Goal: Transaction & Acquisition: Purchase product/service

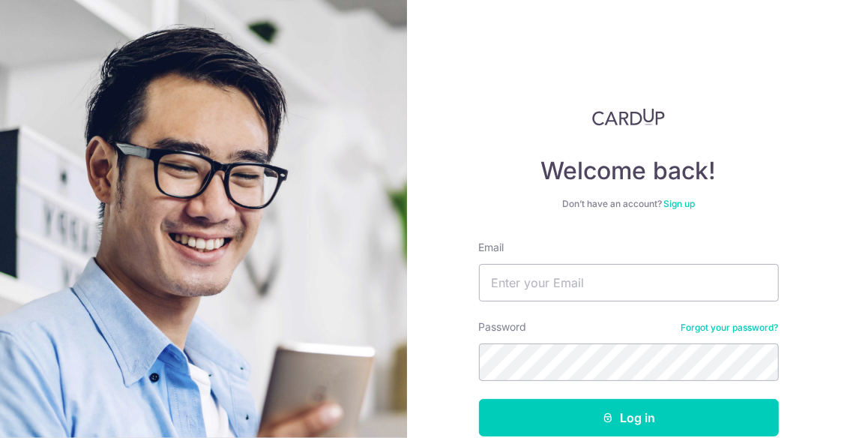
scroll to position [82, 0]
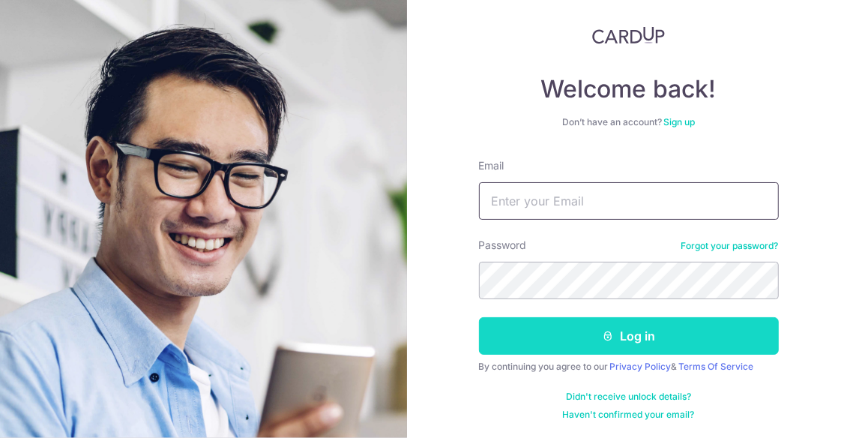
type input "[EMAIL_ADDRESS][DOMAIN_NAME]"
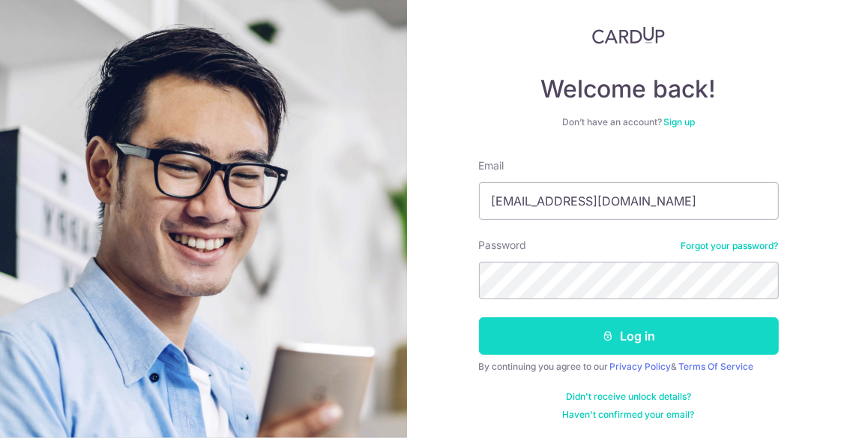
click at [617, 331] on button "Log in" at bounding box center [629, 335] width 300 height 37
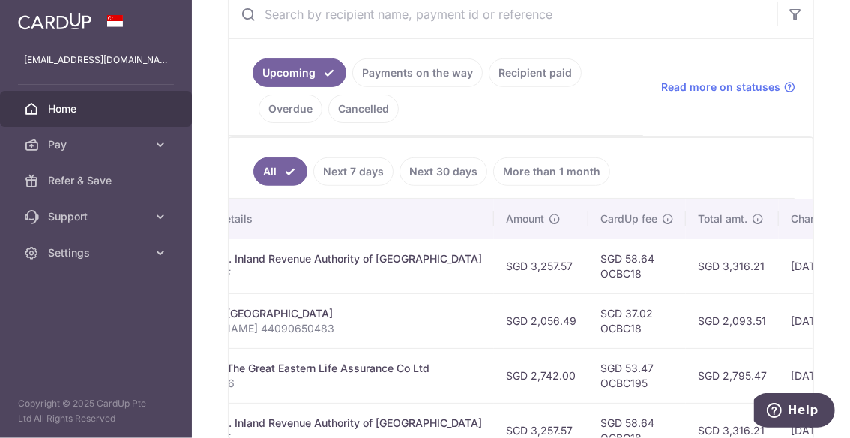
scroll to position [344, 0]
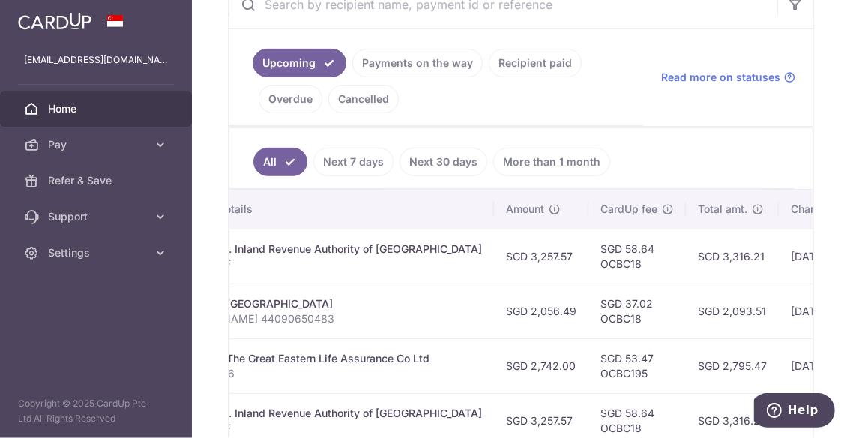
click at [115, 112] on span "Home" at bounding box center [97, 108] width 99 height 15
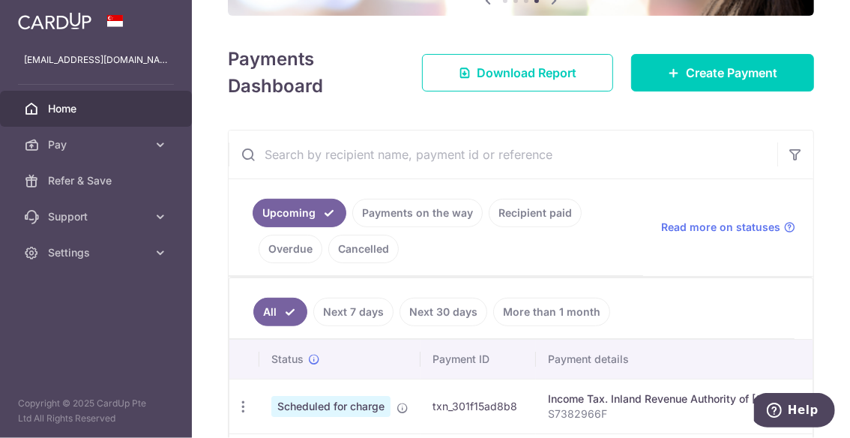
scroll to position [119, 0]
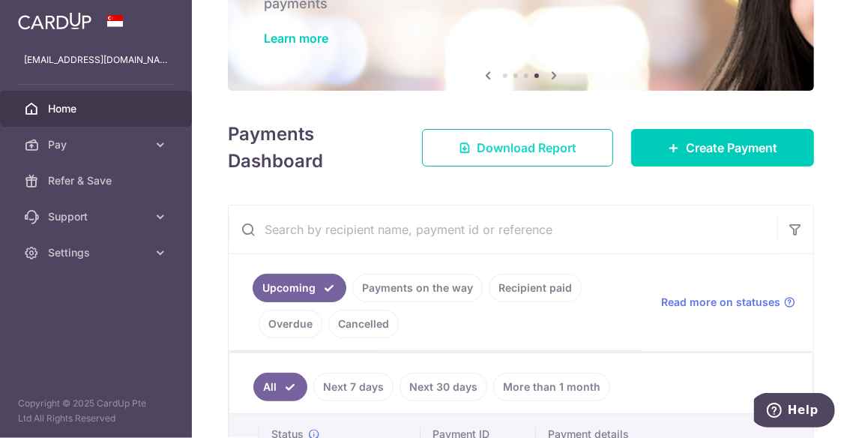
click at [539, 150] on span "Download Report" at bounding box center [527, 148] width 100 height 18
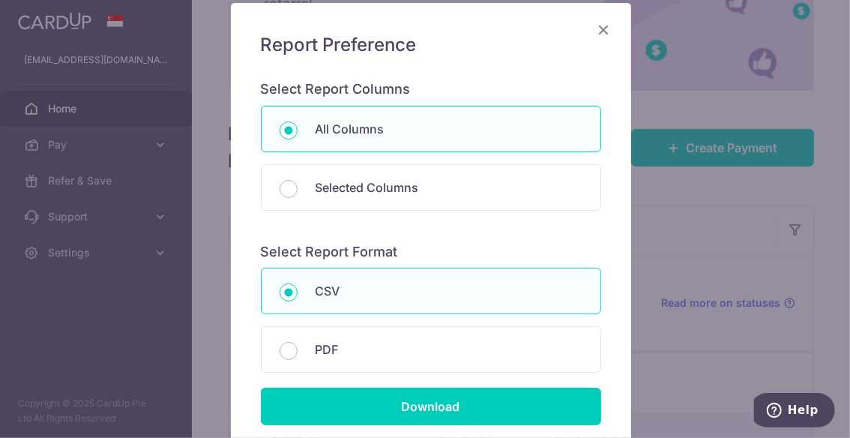
scroll to position [150, 0]
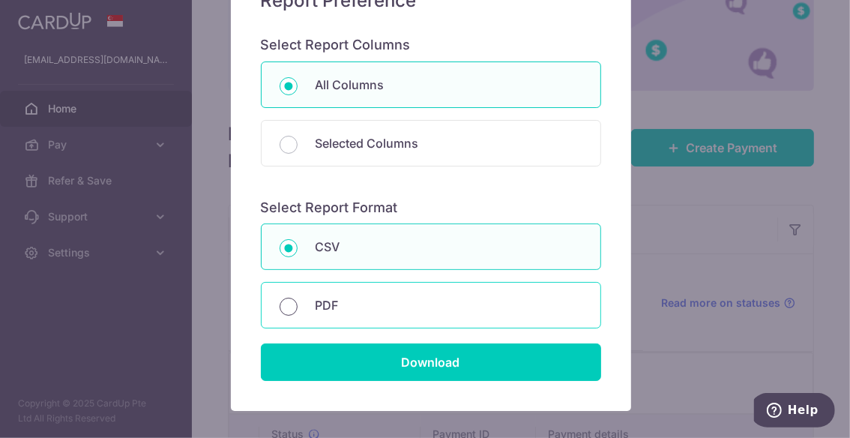
click at [280, 305] on input "PDF" at bounding box center [289, 307] width 18 height 18
radio input "true"
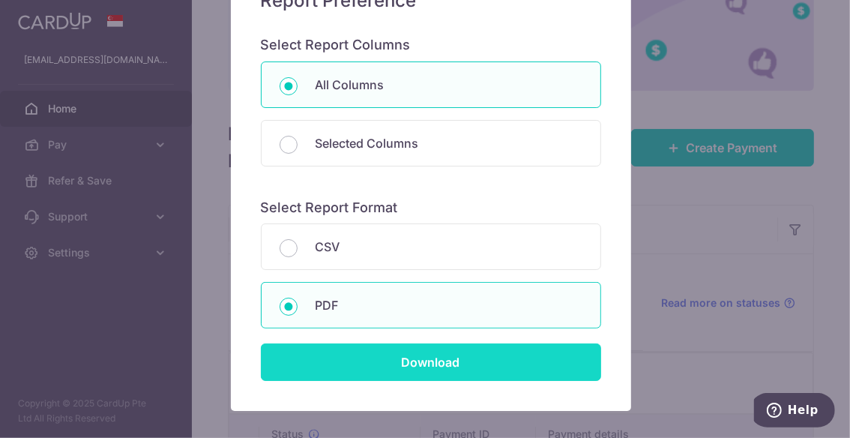
click at [457, 352] on input "Download" at bounding box center [431, 361] width 340 height 37
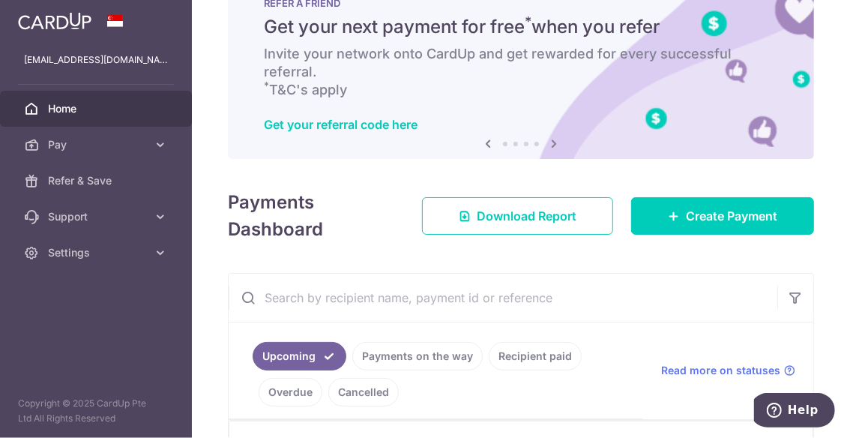
scroll to position [0, 0]
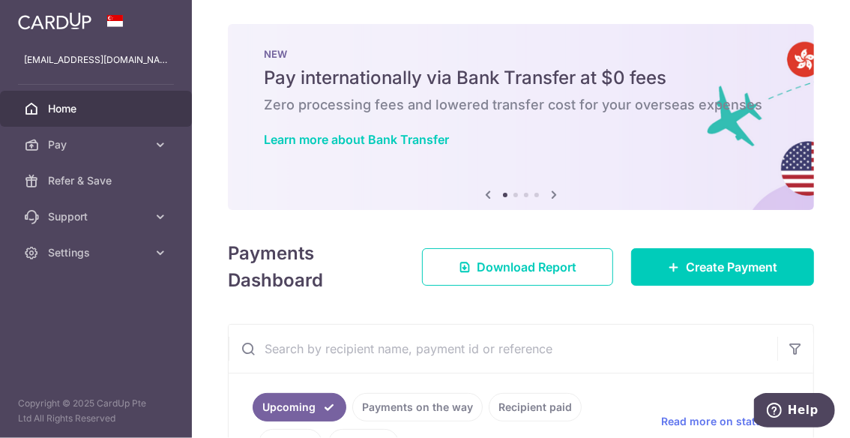
click at [826, 208] on div "× Pause Schedule Pause all future payments in this series Pause just this one p…" at bounding box center [521, 219] width 658 height 438
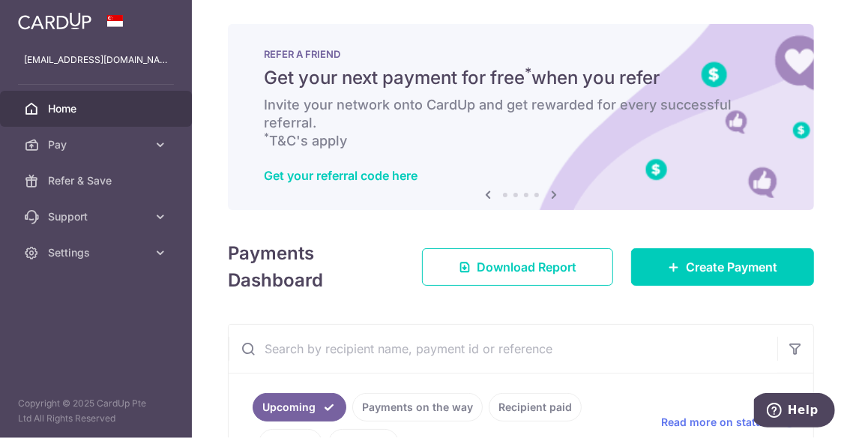
click at [553, 189] on icon at bounding box center [554, 194] width 18 height 19
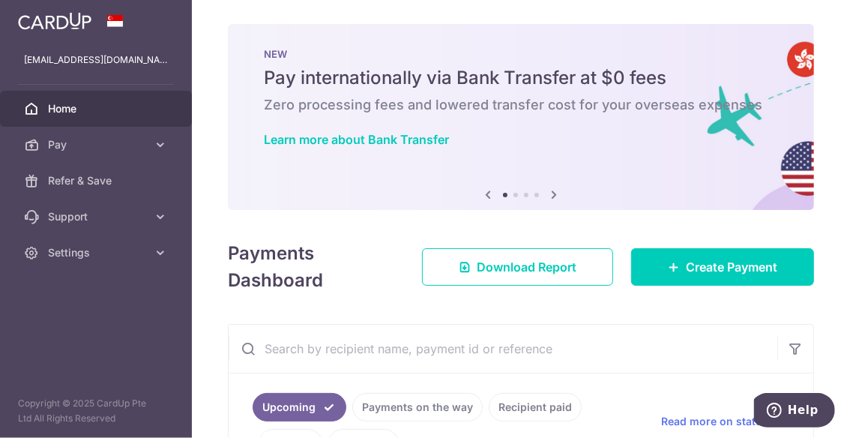
click at [553, 189] on icon at bounding box center [554, 194] width 18 height 19
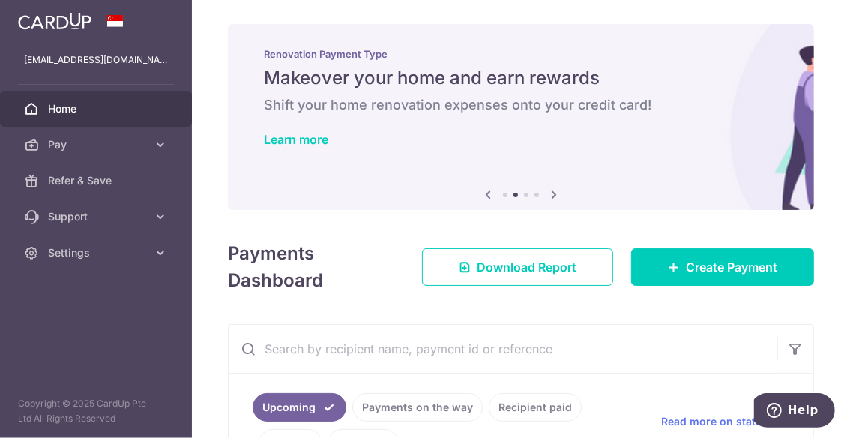
click at [553, 189] on icon at bounding box center [554, 194] width 18 height 19
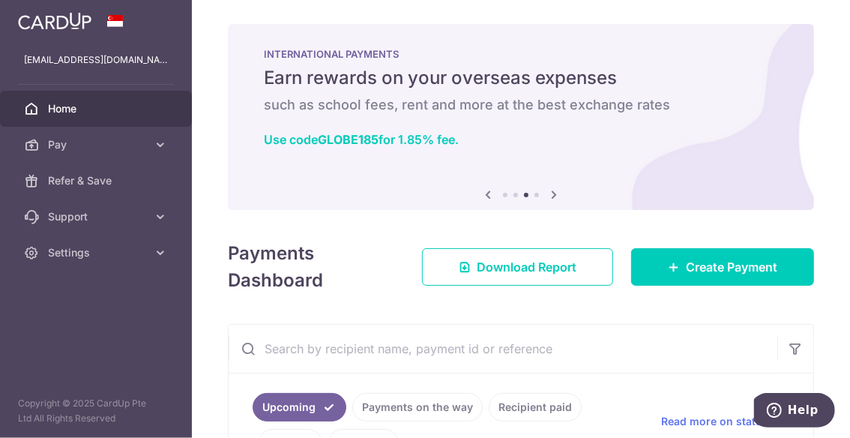
click at [553, 189] on icon at bounding box center [554, 194] width 18 height 19
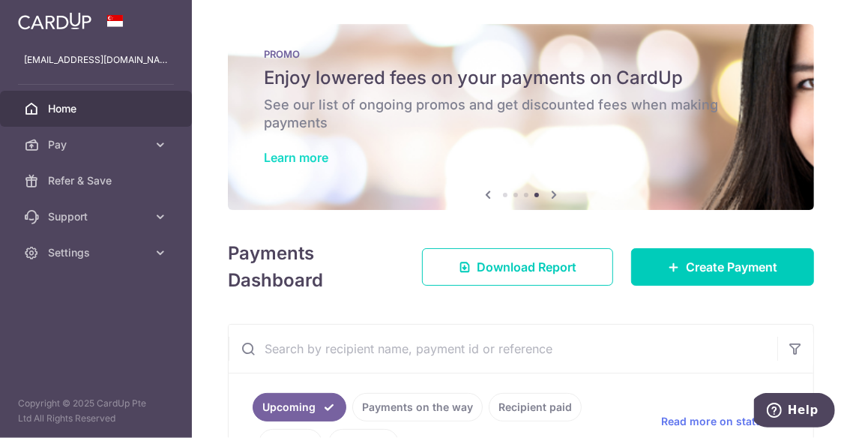
click at [314, 157] on link "Learn more" at bounding box center [296, 157] width 64 height 15
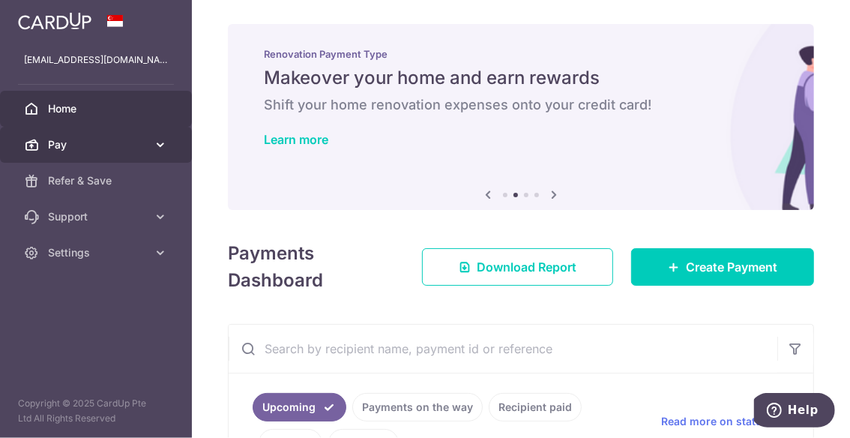
click at [150, 142] on link "Pay" at bounding box center [96, 145] width 192 height 36
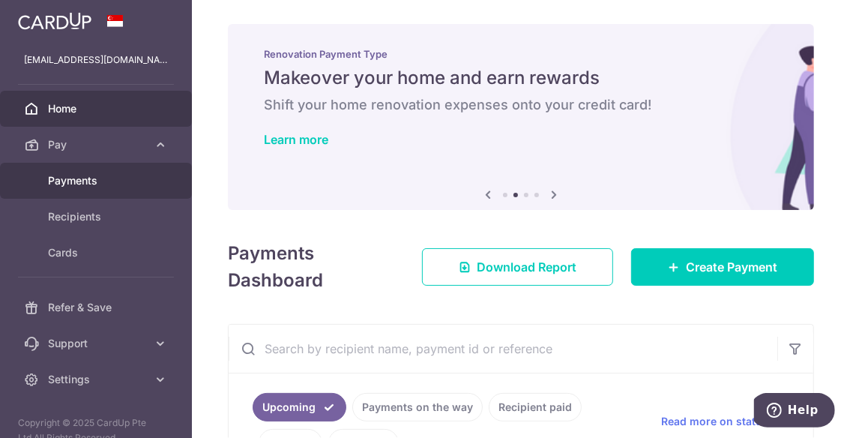
click at [79, 181] on span "Payments" at bounding box center [97, 180] width 99 height 15
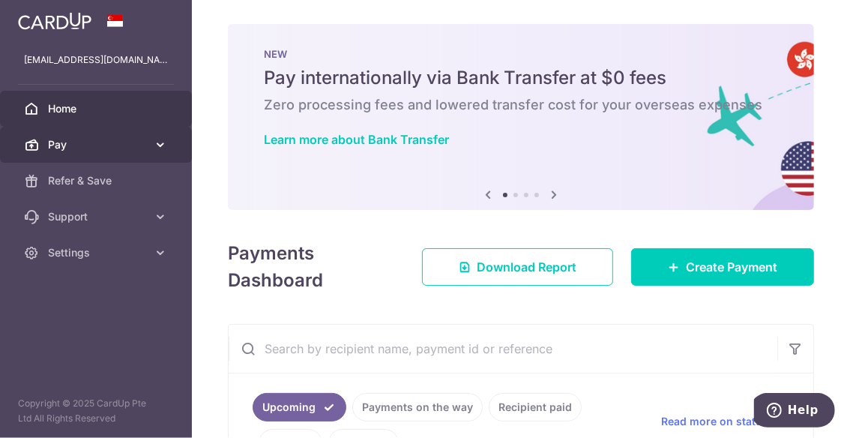
click at [123, 150] on span "Pay" at bounding box center [97, 144] width 99 height 15
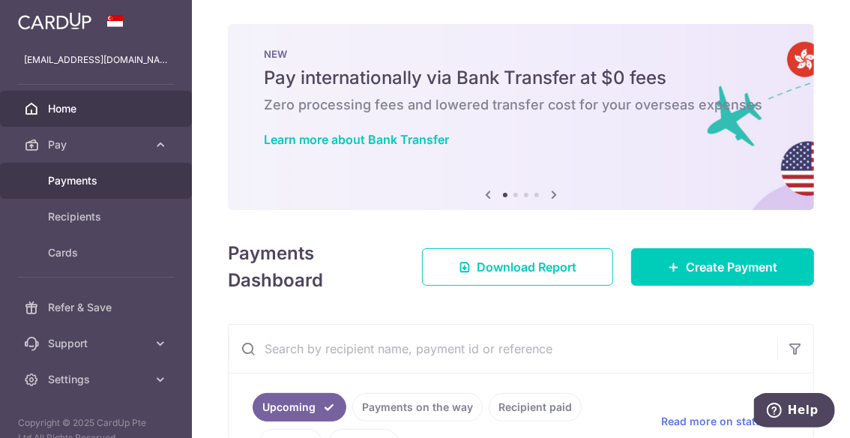
click at [83, 181] on span "Payments" at bounding box center [97, 180] width 99 height 15
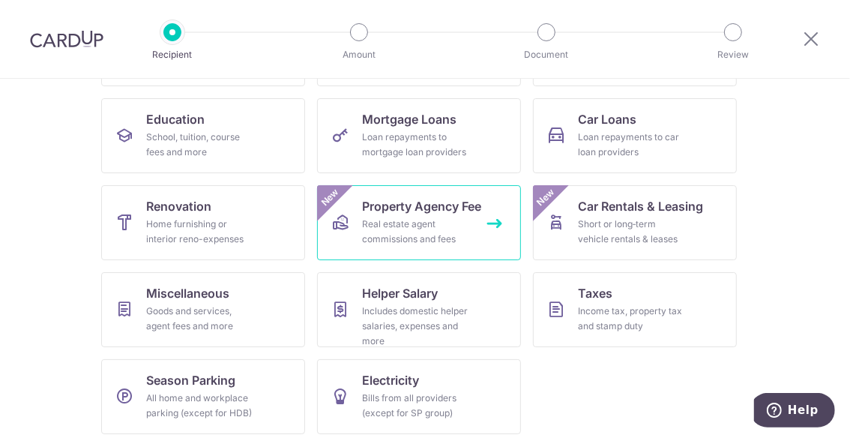
scroll to position [232, 0]
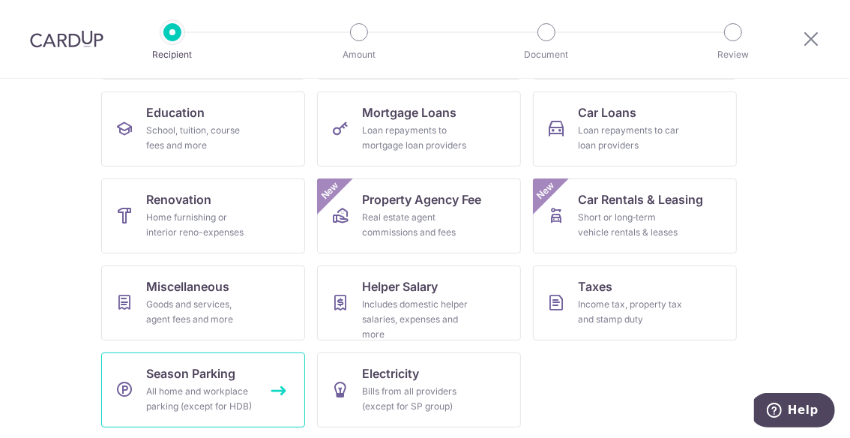
click at [220, 372] on span "Season Parking" at bounding box center [190, 373] width 89 height 18
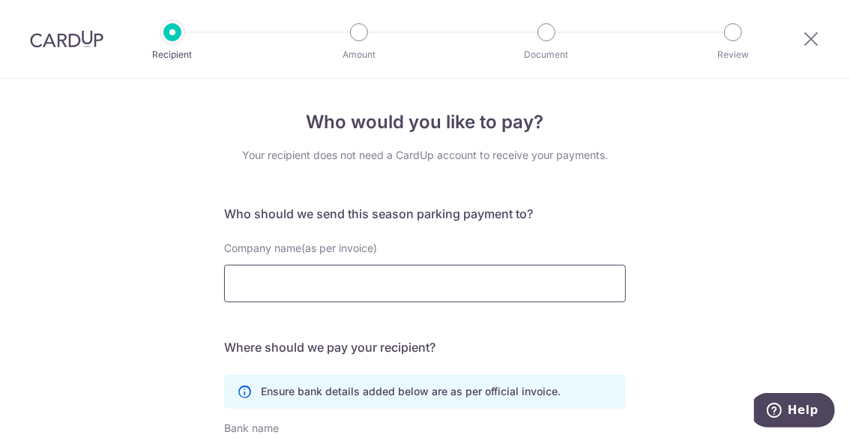
click at [444, 289] on input "Company name(as per invoice)" at bounding box center [425, 283] width 402 height 37
type input "mapletree mtower"
click button "Submit Request" at bounding box center [0, 0] width 0 height 0
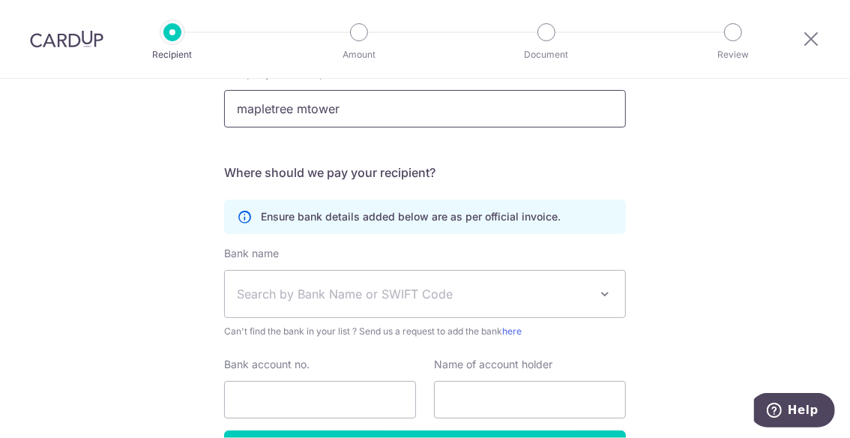
scroll to position [225, 0]
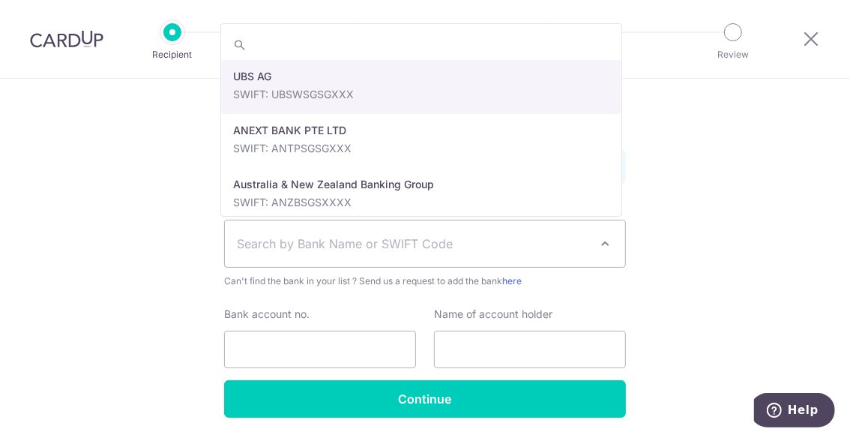
click at [537, 240] on span "Search by Bank Name or SWIFT Code" at bounding box center [413, 244] width 352 height 18
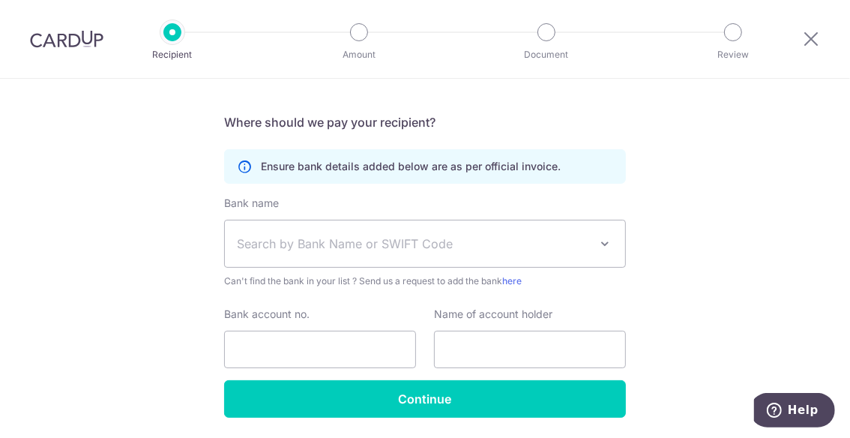
click at [688, 196] on div "Who would you like to pay? Your recipient does not need a CardUp account to rec…" at bounding box center [425, 171] width 850 height 634
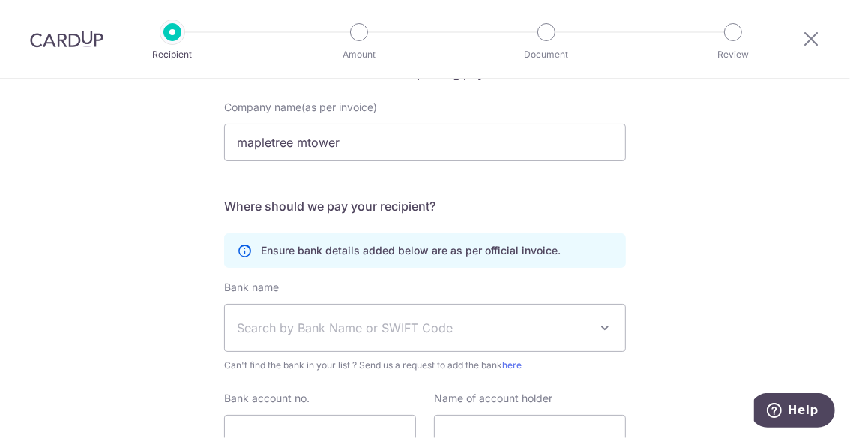
scroll to position [150, 0]
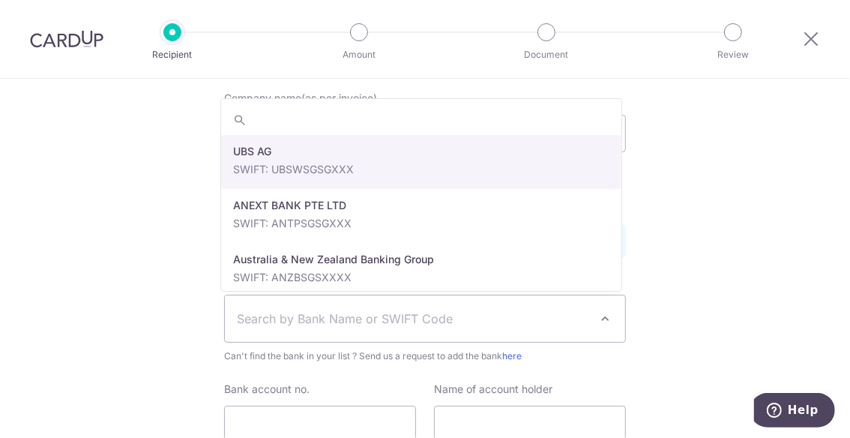
click at [600, 321] on span at bounding box center [605, 318] width 18 height 18
select select "22650"
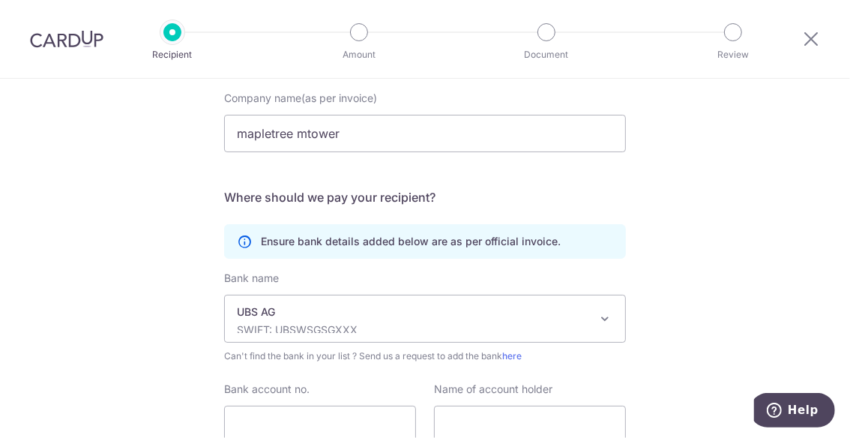
scroll to position [274, 0]
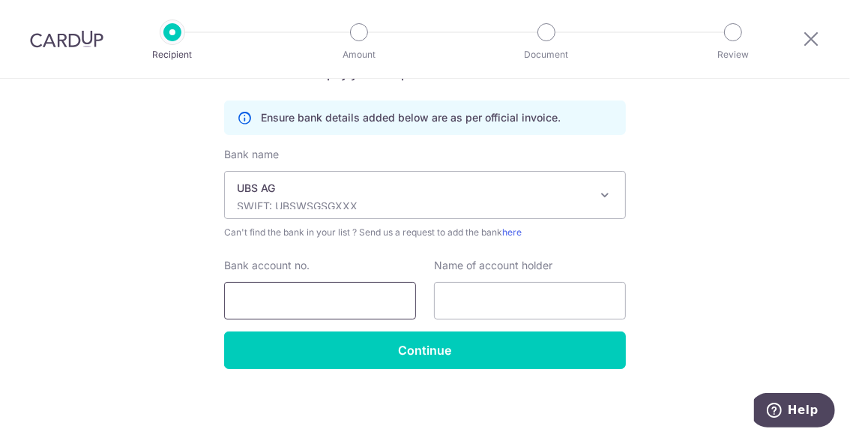
click at [315, 303] on input "Bank account no." at bounding box center [320, 300] width 192 height 37
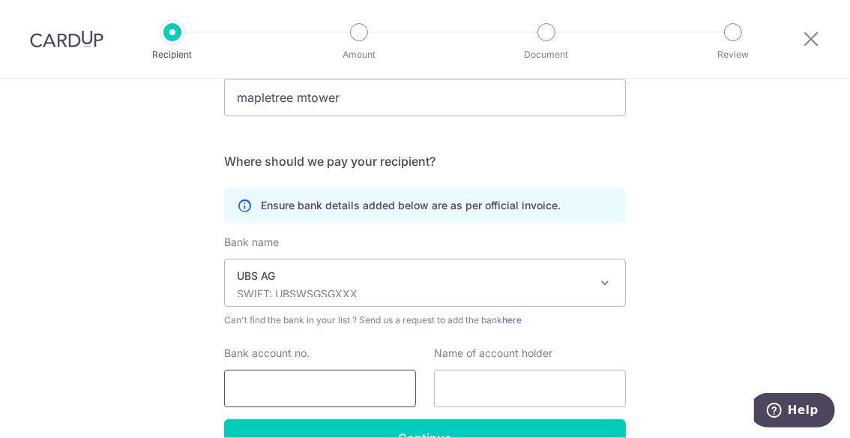
scroll to position [225, 0]
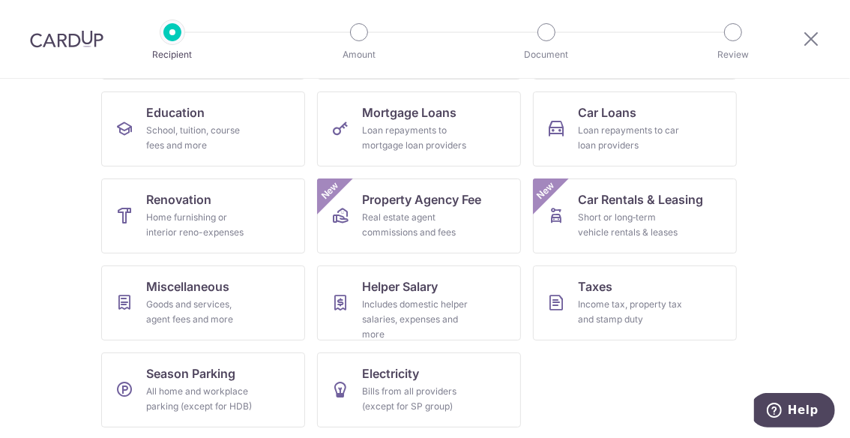
scroll to position [232, 0]
click at [414, 286] on span "Helper Salary" at bounding box center [400, 286] width 76 height 18
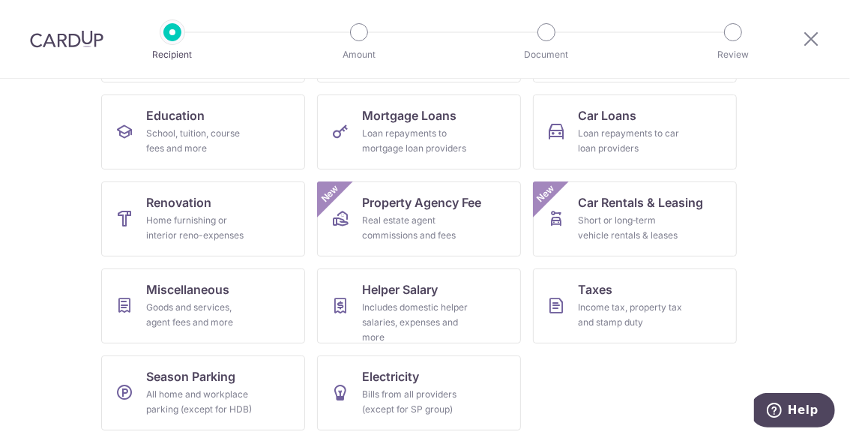
scroll to position [232, 0]
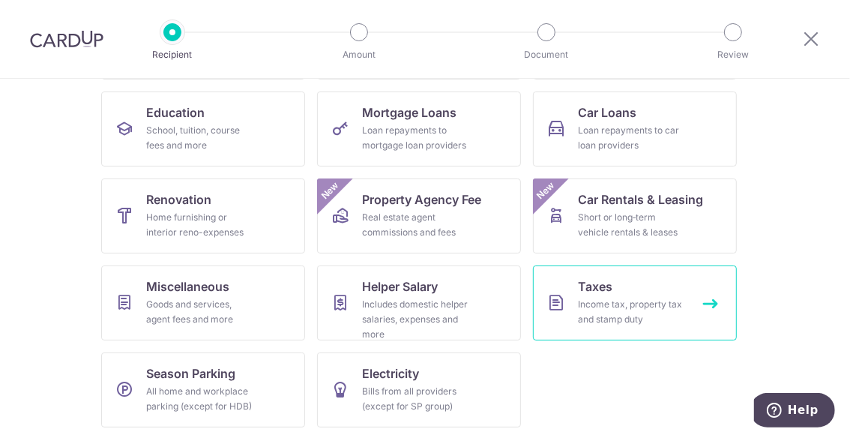
click at [624, 301] on div "Income tax, property tax and stamp duty" at bounding box center [632, 312] width 108 height 30
